Goal: Information Seeking & Learning: Check status

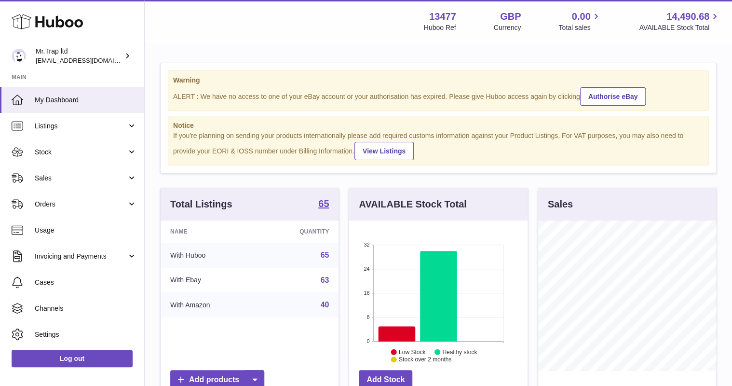
scroll to position [150, 180]
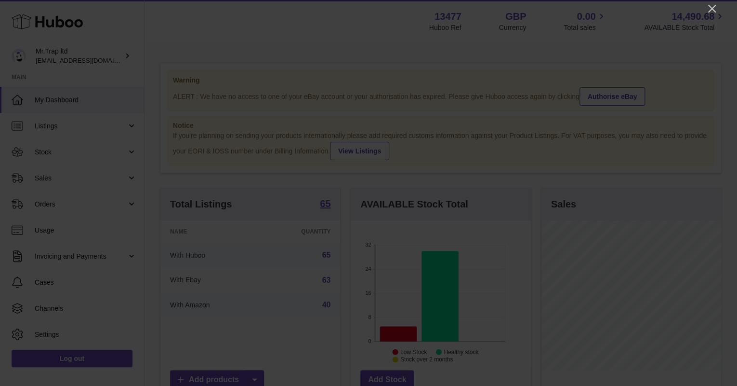
click at [713, 5] on icon "Close" at bounding box center [713, 9] width 12 height 12
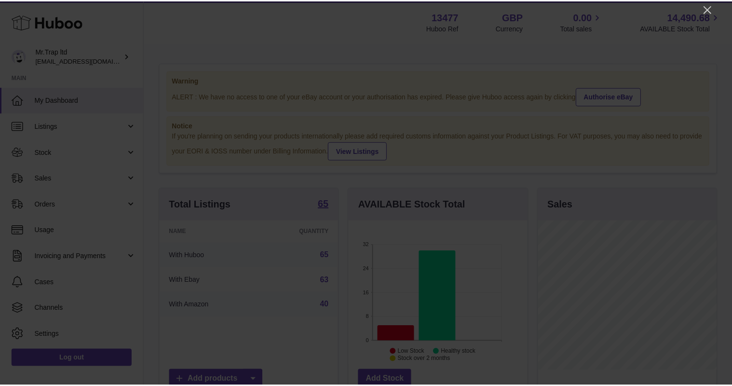
scroll to position [481868, 481840]
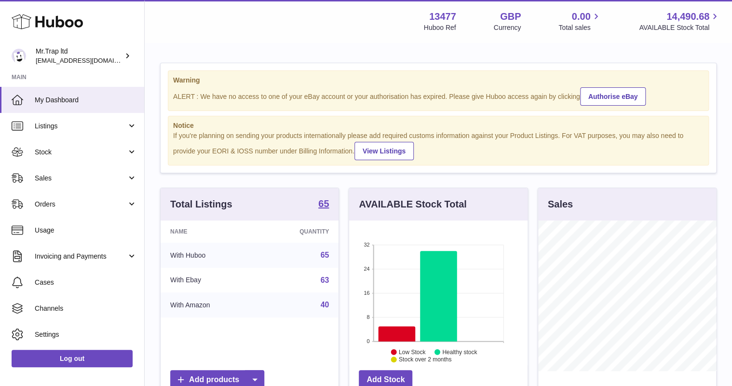
click at [60, 177] on span "Sales" at bounding box center [81, 178] width 92 height 9
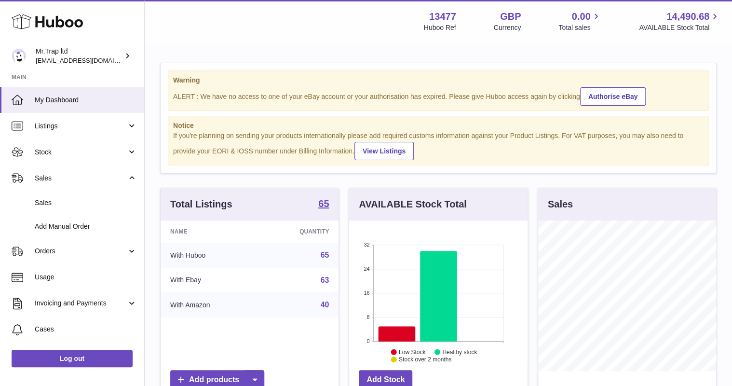
click at [65, 195] on link "Sales" at bounding box center [72, 203] width 144 height 24
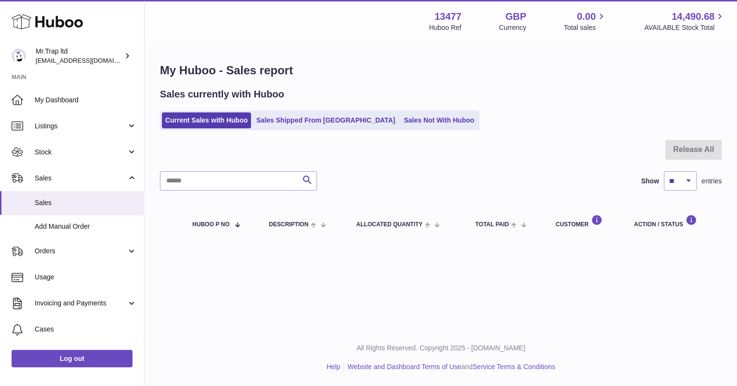
click at [401, 121] on link "Sales Not With Huboo" at bounding box center [439, 120] width 77 height 16
